Goal: Navigation & Orientation: Go to known website

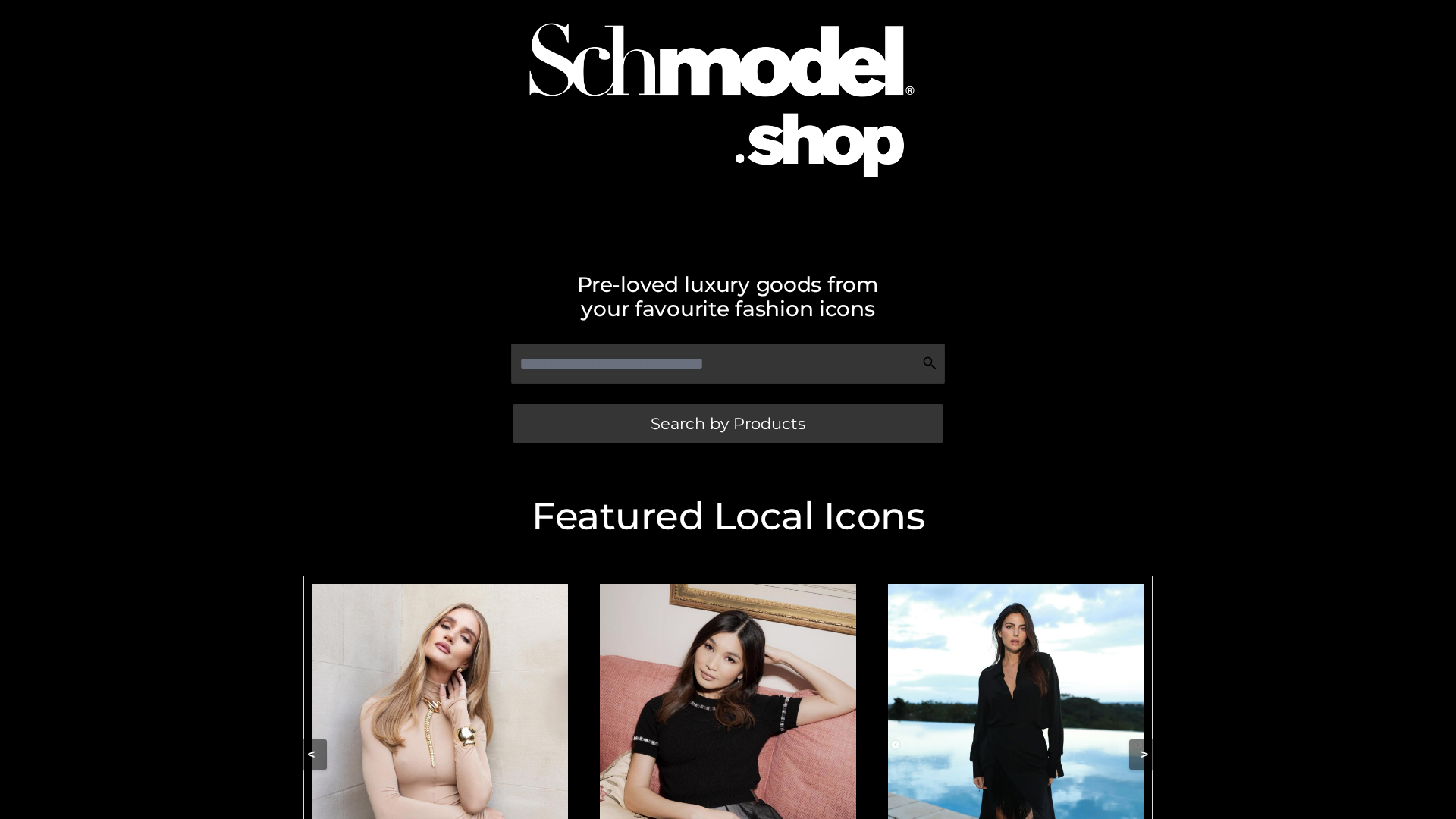
scroll to position [140, 0]
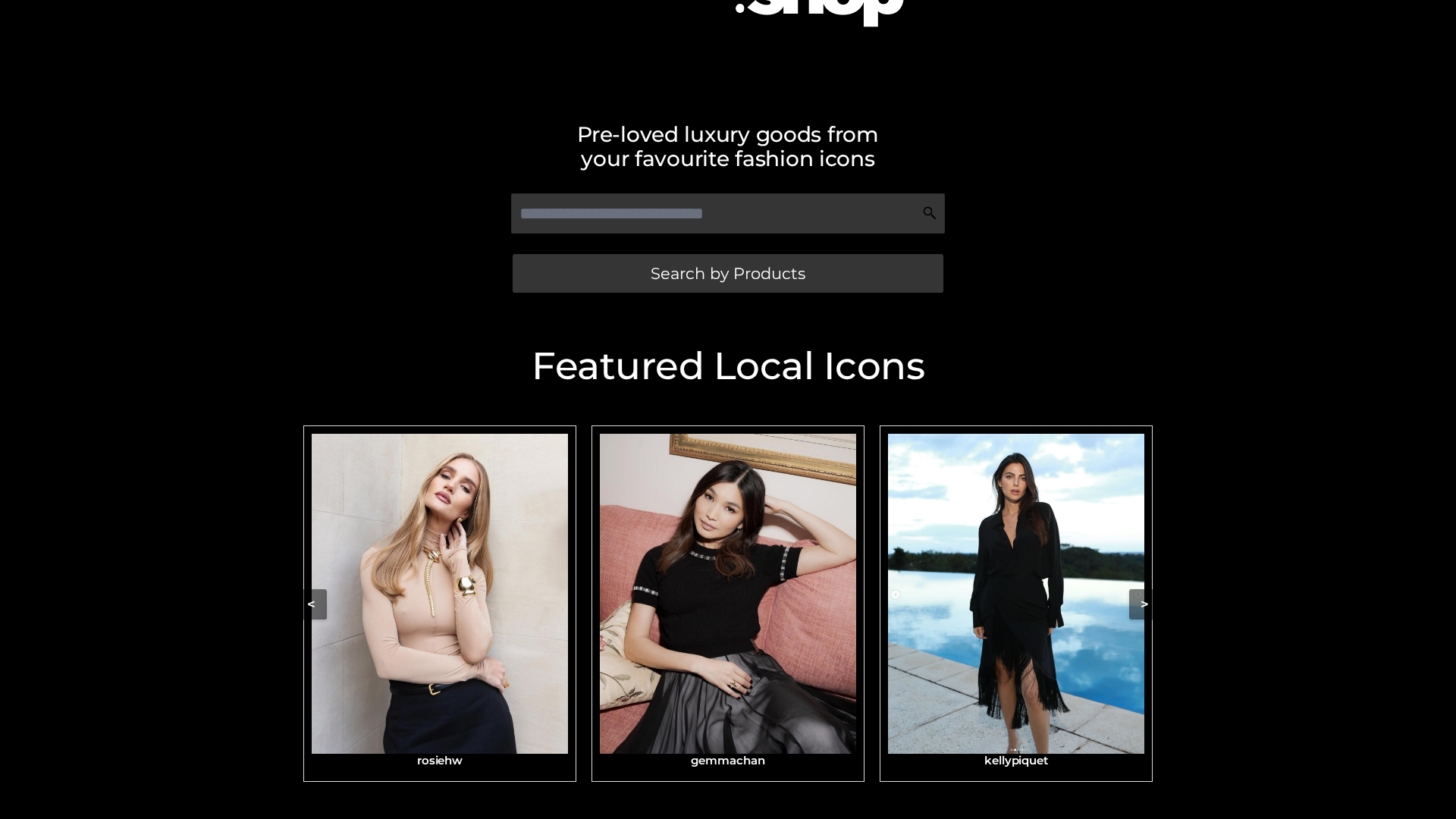
scroll to position [251, 0]
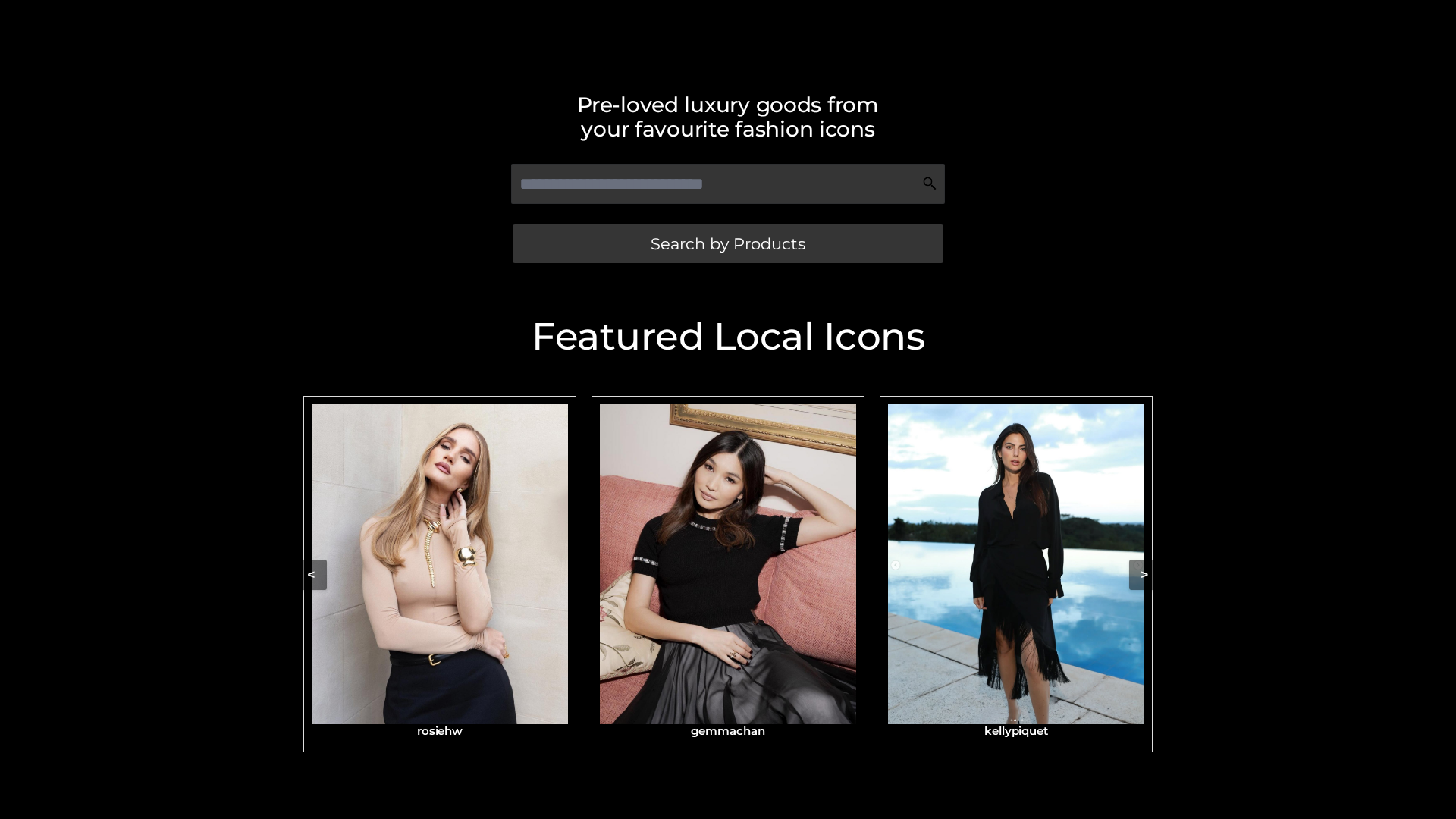
scroll to position [322, 0]
